Goal: Find specific page/section: Find specific page/section

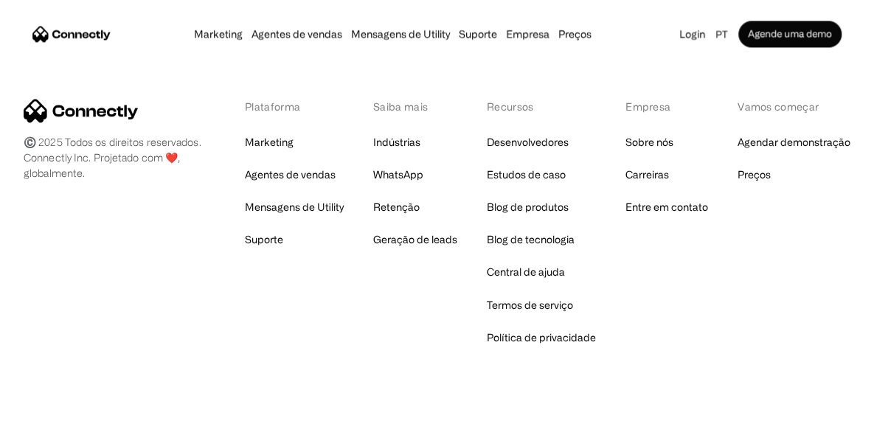
scroll to position [8900, 0]
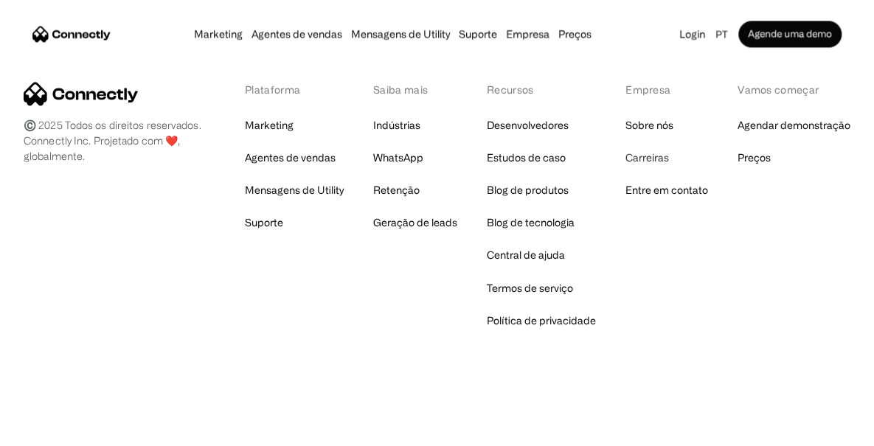
click at [652, 158] on link "Carreiras" at bounding box center [648, 158] width 44 height 21
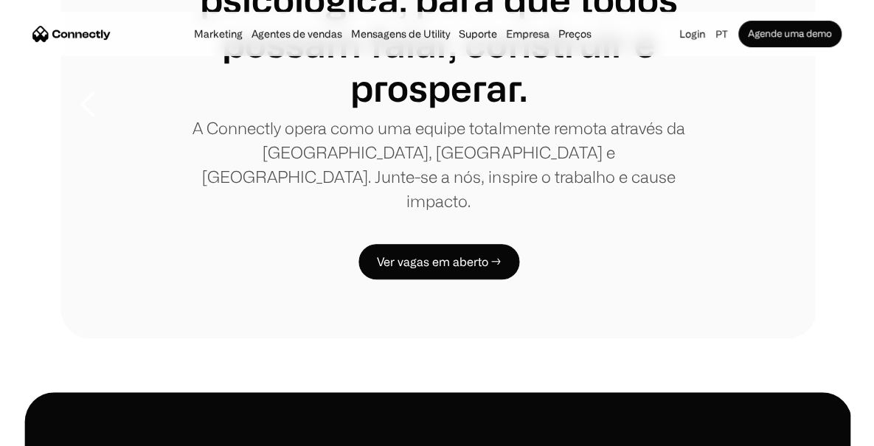
scroll to position [369, 0]
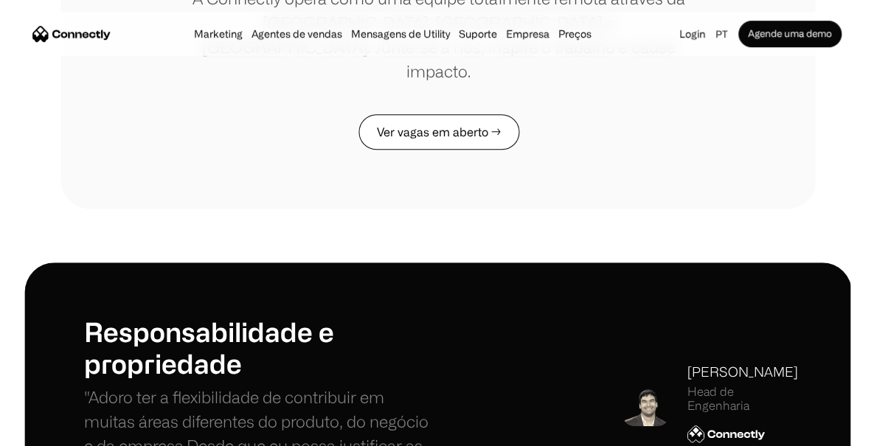
click at [404, 114] on link "Ver vagas em aberto →" at bounding box center [439, 131] width 161 height 35
